Goal: Find specific page/section: Find specific page/section

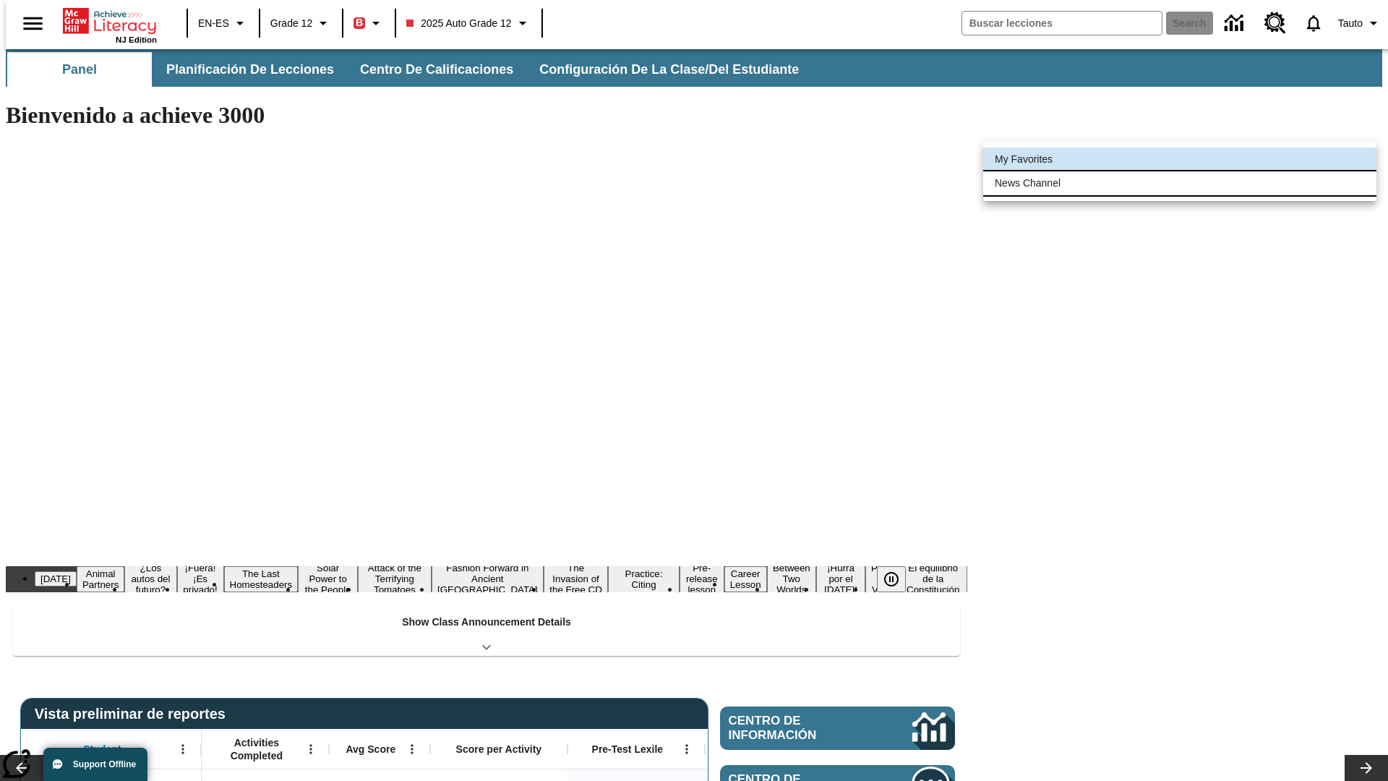
click at [1180, 183] on li "News Channel" at bounding box center [1179, 183] width 393 height 24
type input "120"
